Goal: Task Accomplishment & Management: Use online tool/utility

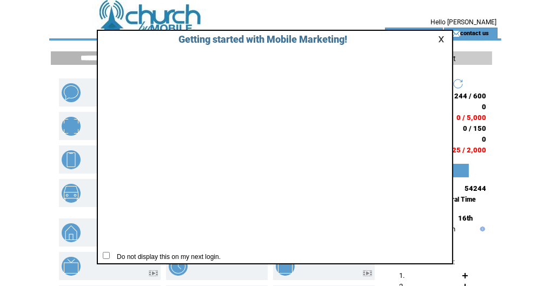
click at [441, 37] on link at bounding box center [443, 39] width 10 height 7
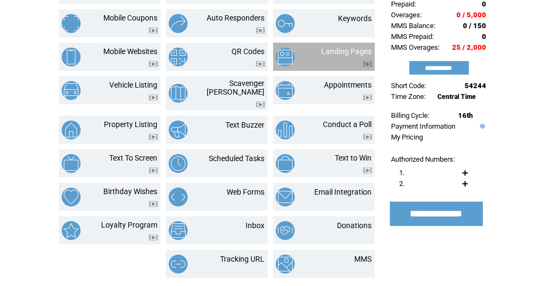
scroll to position [103, 0]
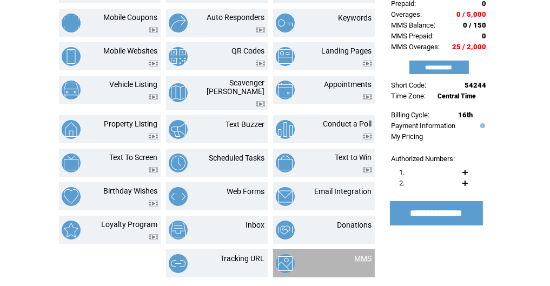
click at [367, 254] on link "MMS" at bounding box center [363, 258] width 17 height 9
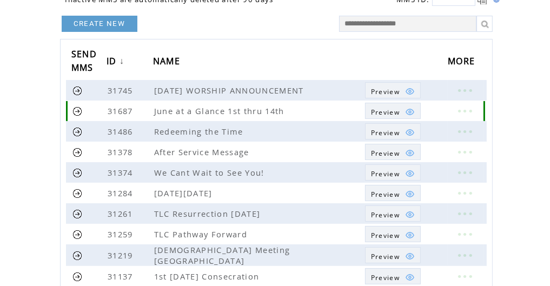
scroll to position [87, 0]
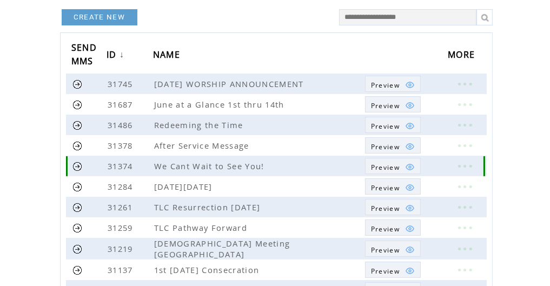
click at [409, 166] on img at bounding box center [410, 167] width 10 height 10
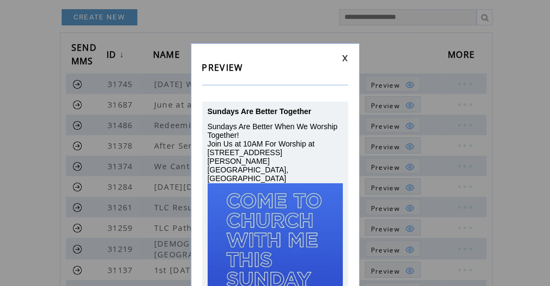
click at [344, 58] on link at bounding box center [345, 58] width 6 height 7
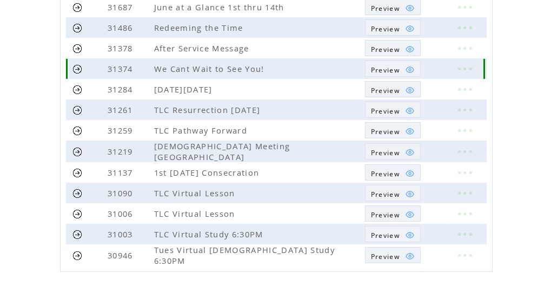
scroll to position [189, 0]
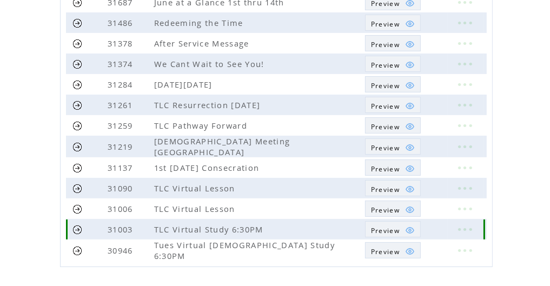
click at [409, 227] on img at bounding box center [410, 230] width 10 height 10
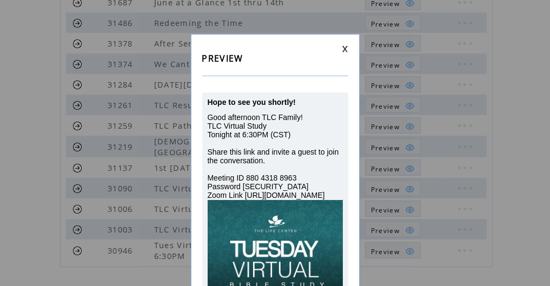
scroll to position [9, 0]
click at [340, 50] on td at bounding box center [275, 49] width 146 height 7
click at [343, 47] on link at bounding box center [345, 49] width 6 height 7
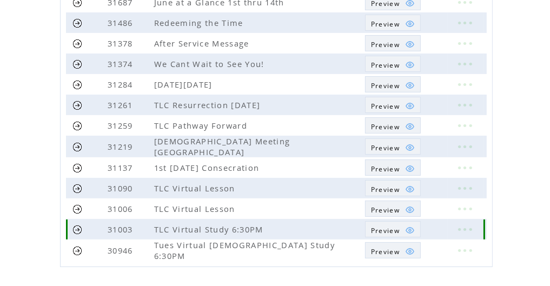
click at [76, 227] on link at bounding box center [77, 229] width 10 height 10
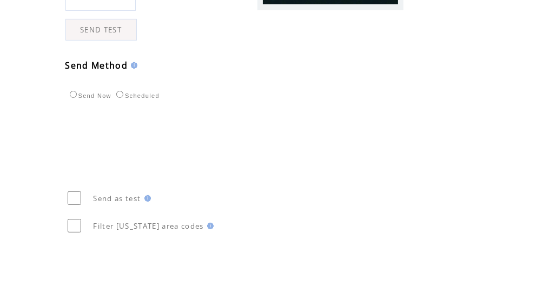
scroll to position [402, 0]
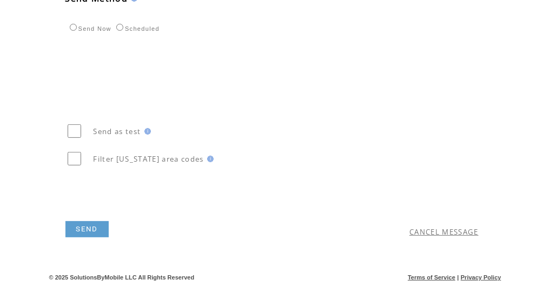
click at [86, 230] on link "SEND" at bounding box center [86, 229] width 43 height 16
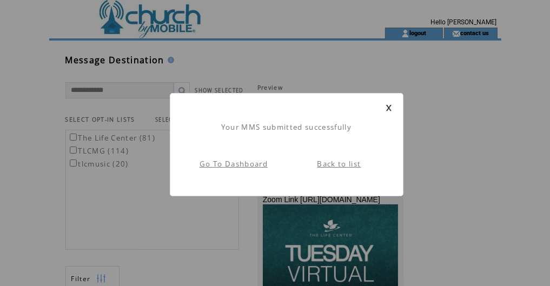
click at [390, 106] on link at bounding box center [388, 107] width 6 height 7
